Goal: Transaction & Acquisition: Purchase product/service

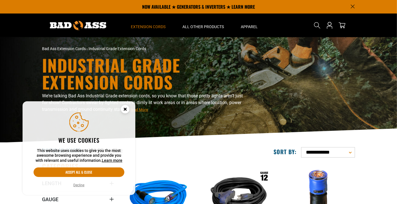
click at [126, 110] on g "Cookie Consent" at bounding box center [125, 109] width 8 height 8
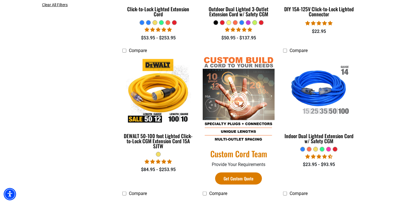
scroll to position [254, 0]
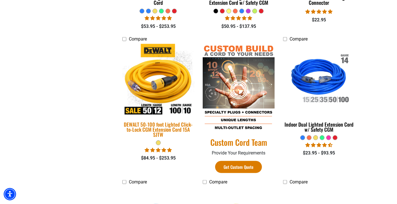
click at [155, 83] on img at bounding box center [158, 80] width 79 height 72
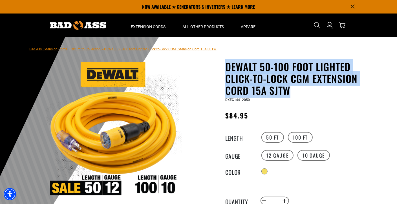
drag, startPoint x: 228, startPoint y: 66, endPoint x: 294, endPoint y: 93, distance: 71.4
click at [294, 93] on h1 "DEWALT 50-100 foot Lighted Click-to-Lock CGM Extension Cord 15A SJTW" at bounding box center [294, 79] width 138 height 36
copy h1 "DEWALT 50-100 foot Lighted Click-to-Lock CGM Extension Cord 15A SJTW"
